Goal: Navigation & Orientation: Find specific page/section

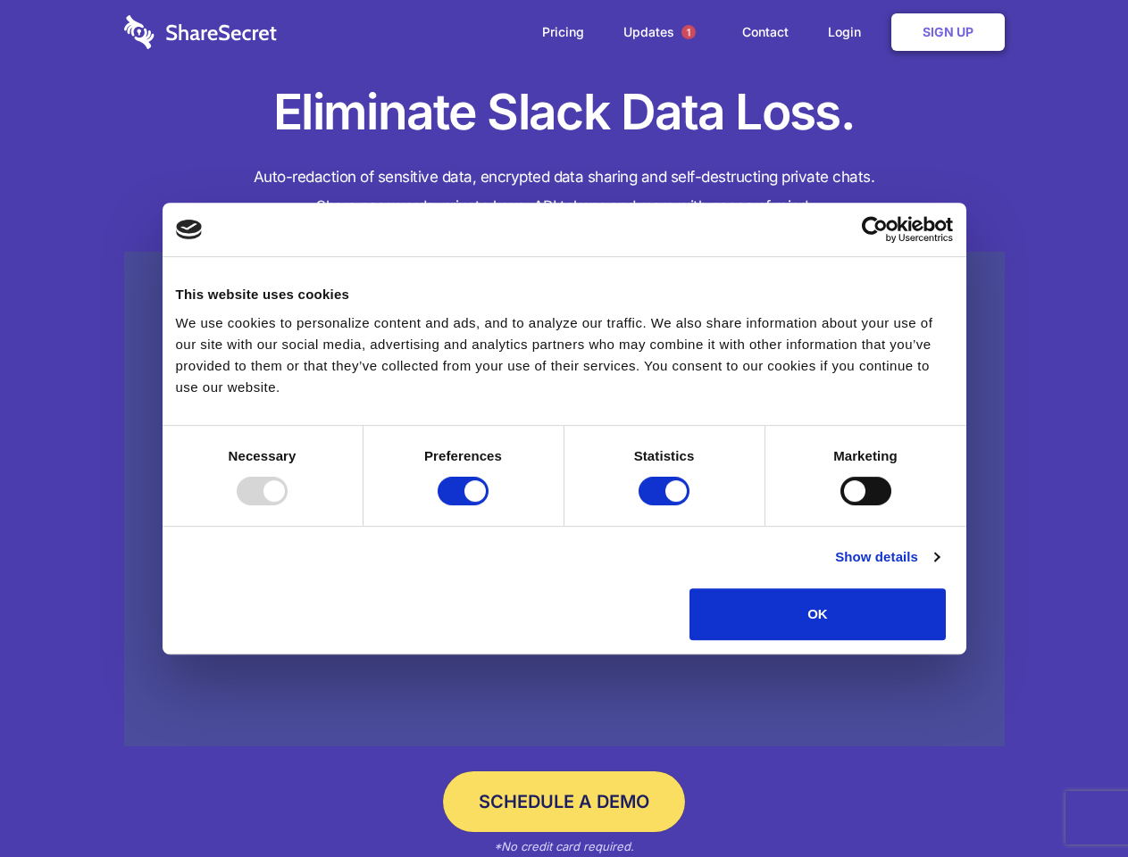
click at [287, 505] on div at bounding box center [262, 491] width 51 height 29
click at [488, 505] on input "Preferences" at bounding box center [462, 491] width 51 height 29
checkbox input "false"
click at [666, 505] on input "Statistics" at bounding box center [663, 491] width 51 height 29
checkbox input "false"
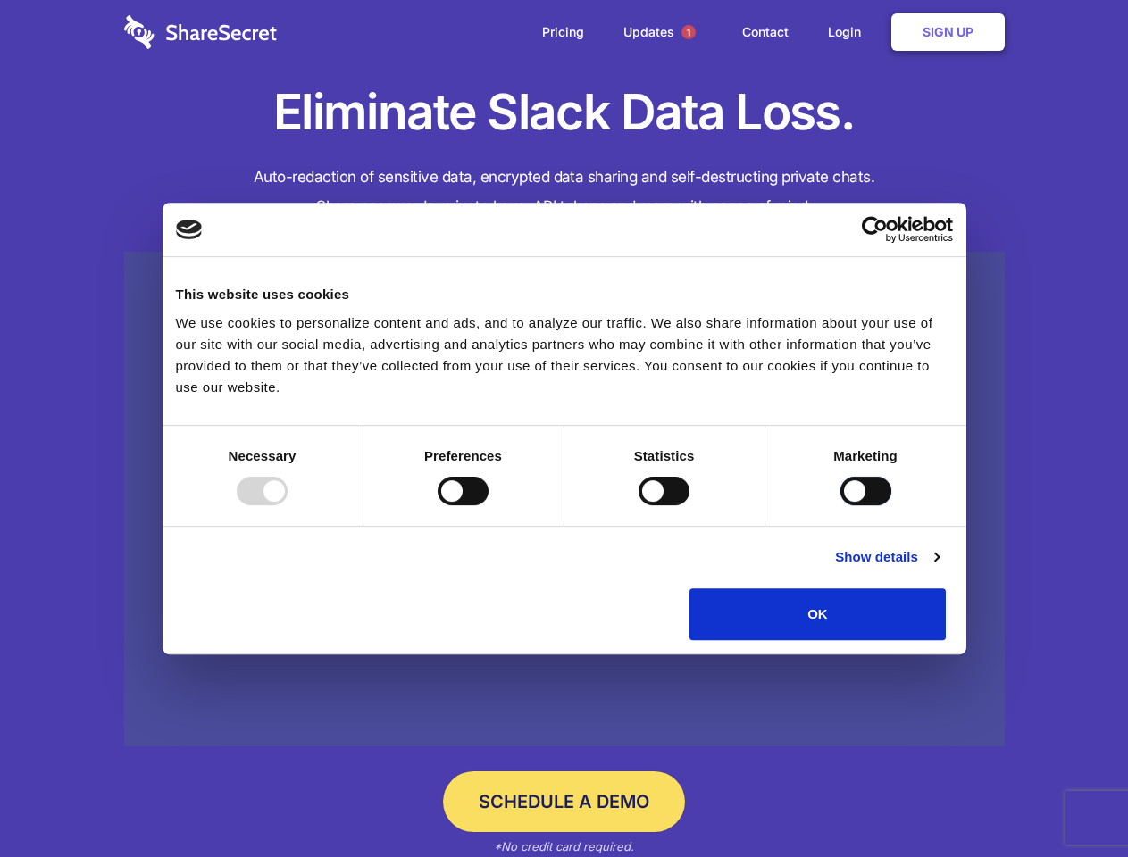
click at [840, 505] on input "Marketing" at bounding box center [865, 491] width 51 height 29
checkbox input "true"
click at [938, 568] on link "Show details" at bounding box center [887, 556] width 104 height 21
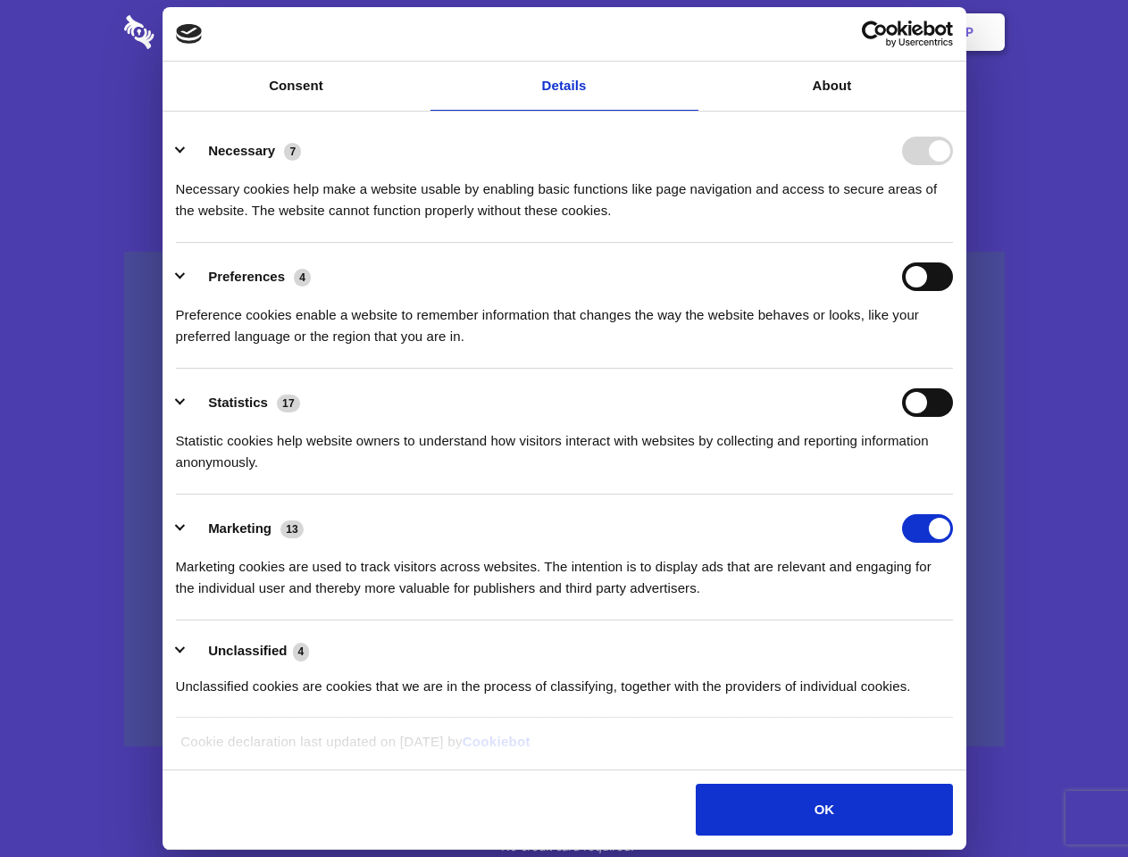
click at [953, 243] on li "Necessary 7 Necessary cookies help make a website usable by enabling basic func…" at bounding box center [564, 180] width 777 height 126
click at [687, 32] on span "1" at bounding box center [688, 32] width 14 height 14
